Goal: Task Accomplishment & Management: Use online tool/utility

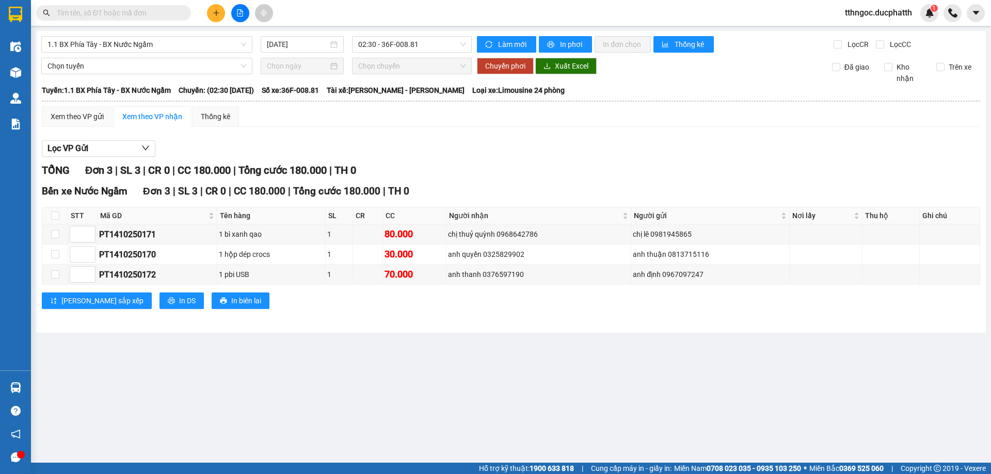
click at [376, 53] on div "1.1 BX Phía Tây - BX Nước Ngầm [DATE] 02:30 - 36F-008.81 Làm mới In phơi In đơn…" at bounding box center [511, 182] width 950 height 302
click at [391, 47] on span "02:30 - 36F-008.81" at bounding box center [411, 44] width 107 height 15
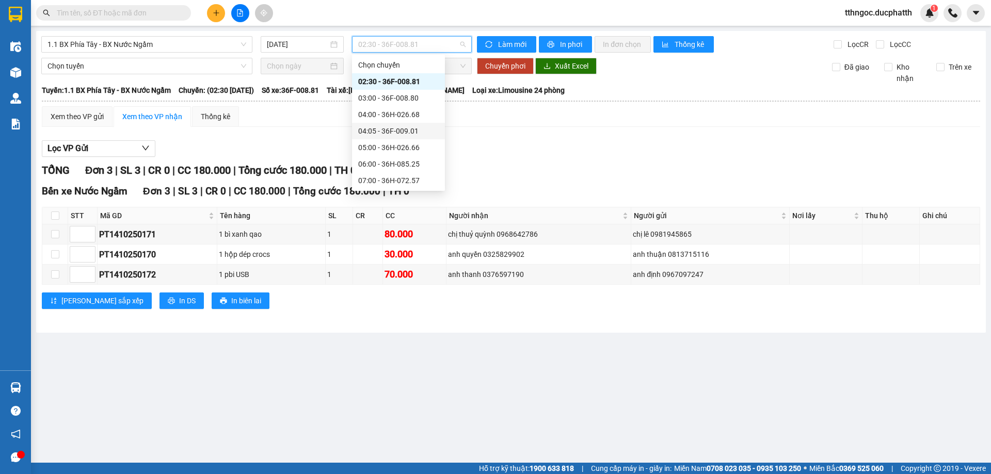
click at [402, 134] on div "04:05 - 36F-009.01" at bounding box center [398, 130] width 81 height 11
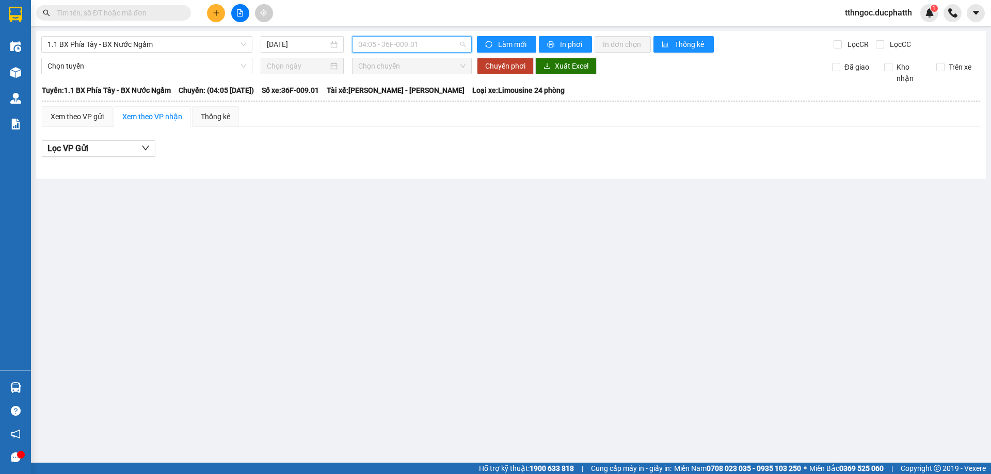
click at [431, 47] on span "04:05 - 36F-009.01" at bounding box center [411, 44] width 107 height 15
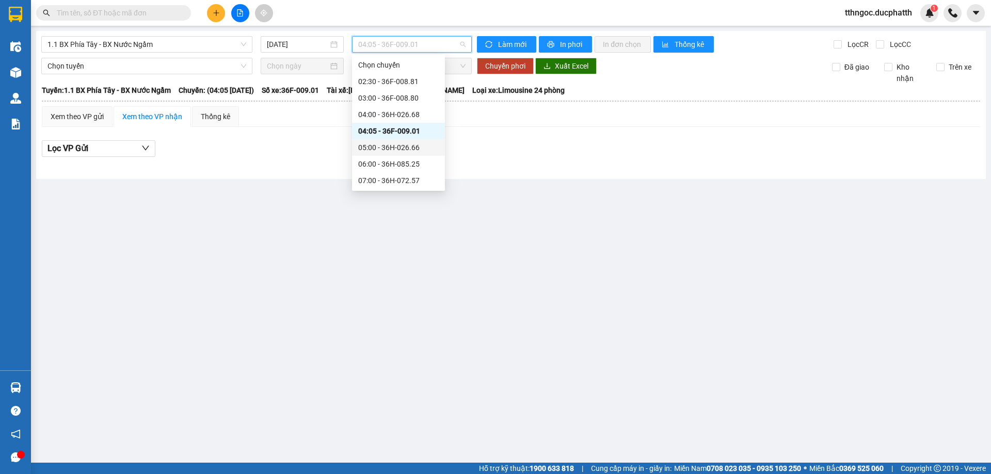
click at [397, 146] on div "05:00 - 36H-026.66" at bounding box center [398, 147] width 81 height 11
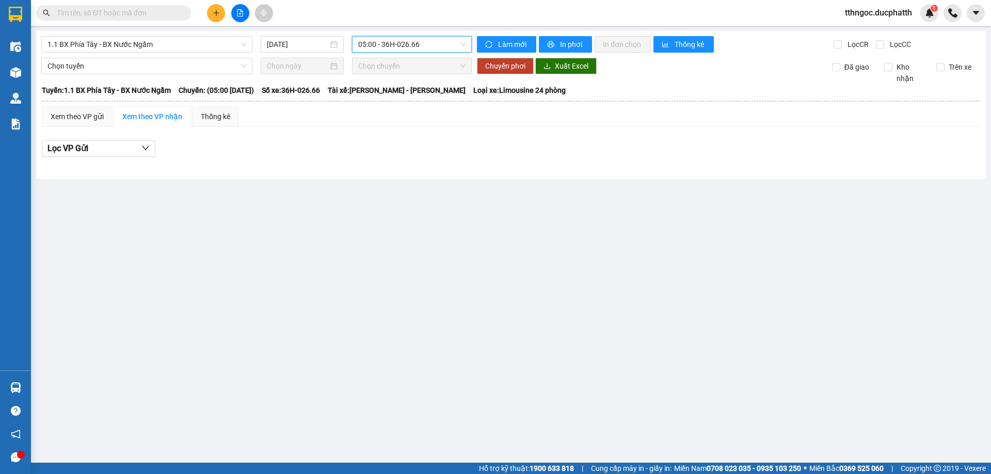
click at [408, 41] on span "05:00 - 36H-026.66" at bounding box center [411, 44] width 107 height 15
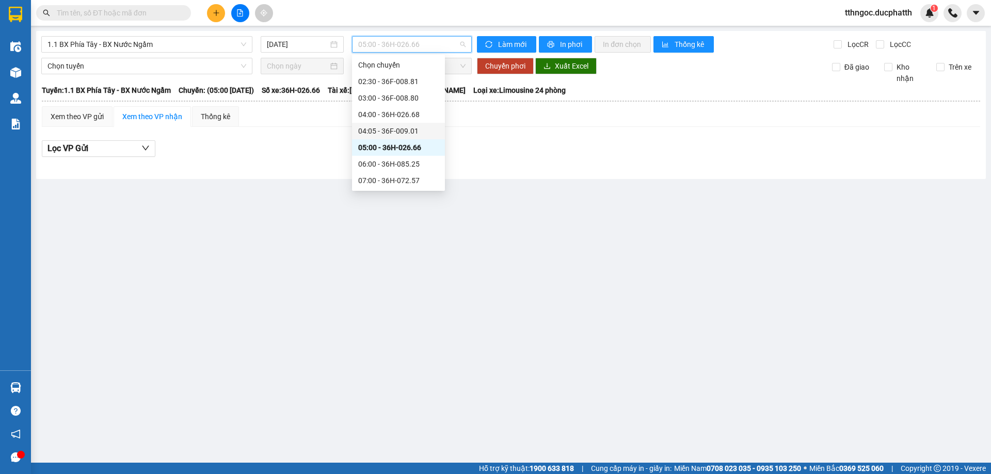
click at [391, 126] on div "04:05 - 36F-009.01" at bounding box center [398, 130] width 81 height 11
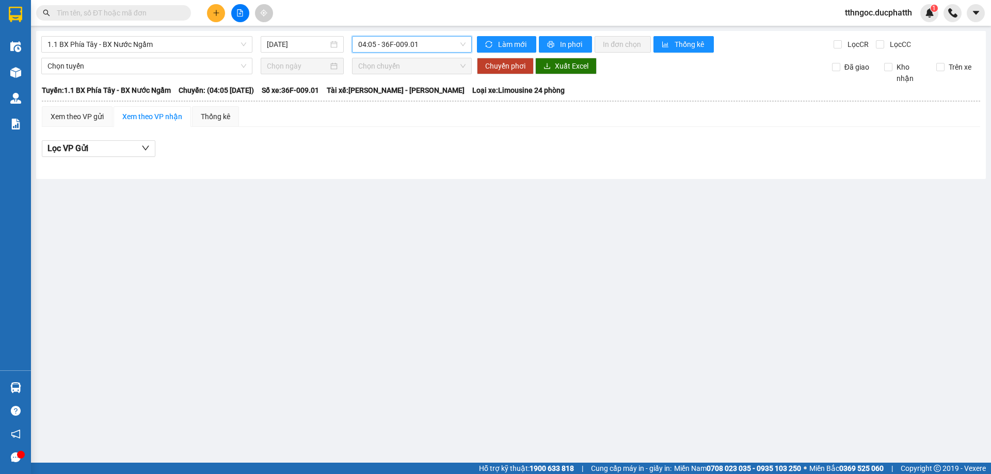
click at [405, 44] on span "04:05 - 36F-009.01" at bounding box center [411, 44] width 107 height 15
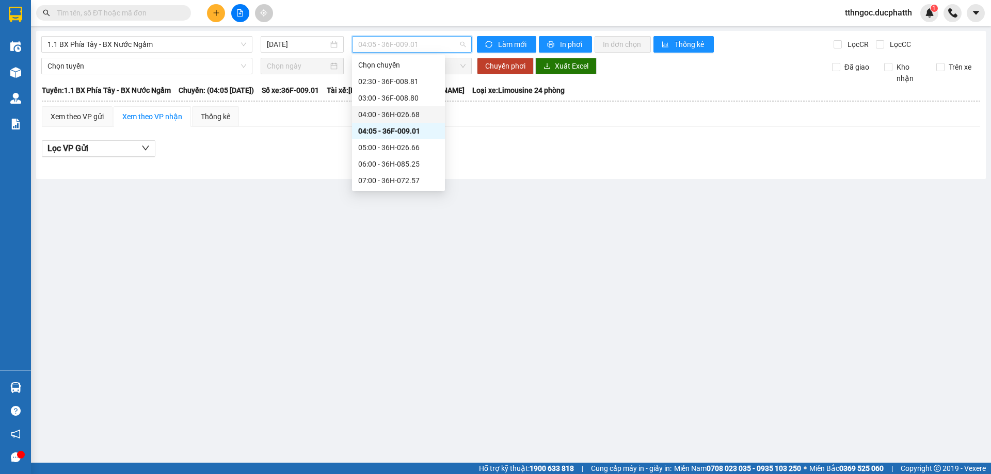
click at [389, 116] on div "04:00 - 36H-026.68" at bounding box center [398, 114] width 81 height 11
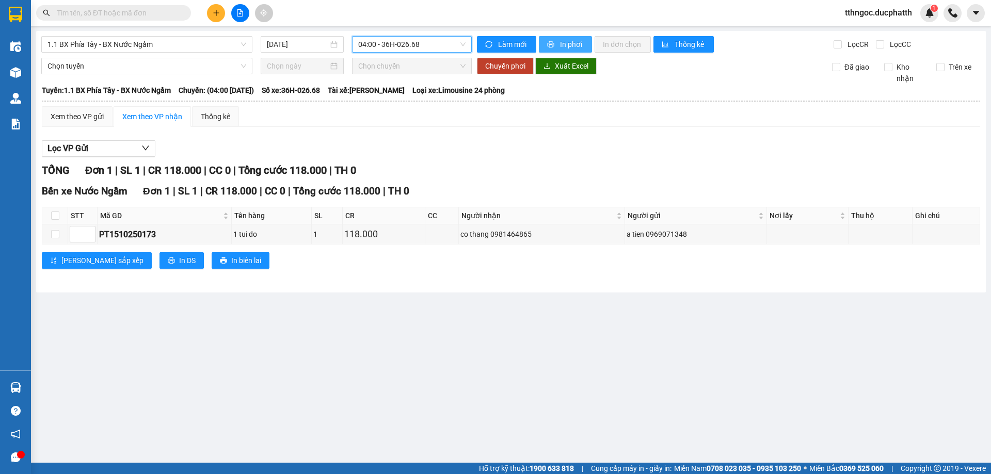
click at [560, 44] on span "In phơi" at bounding box center [572, 44] width 24 height 11
